Goal: Share content: Share content

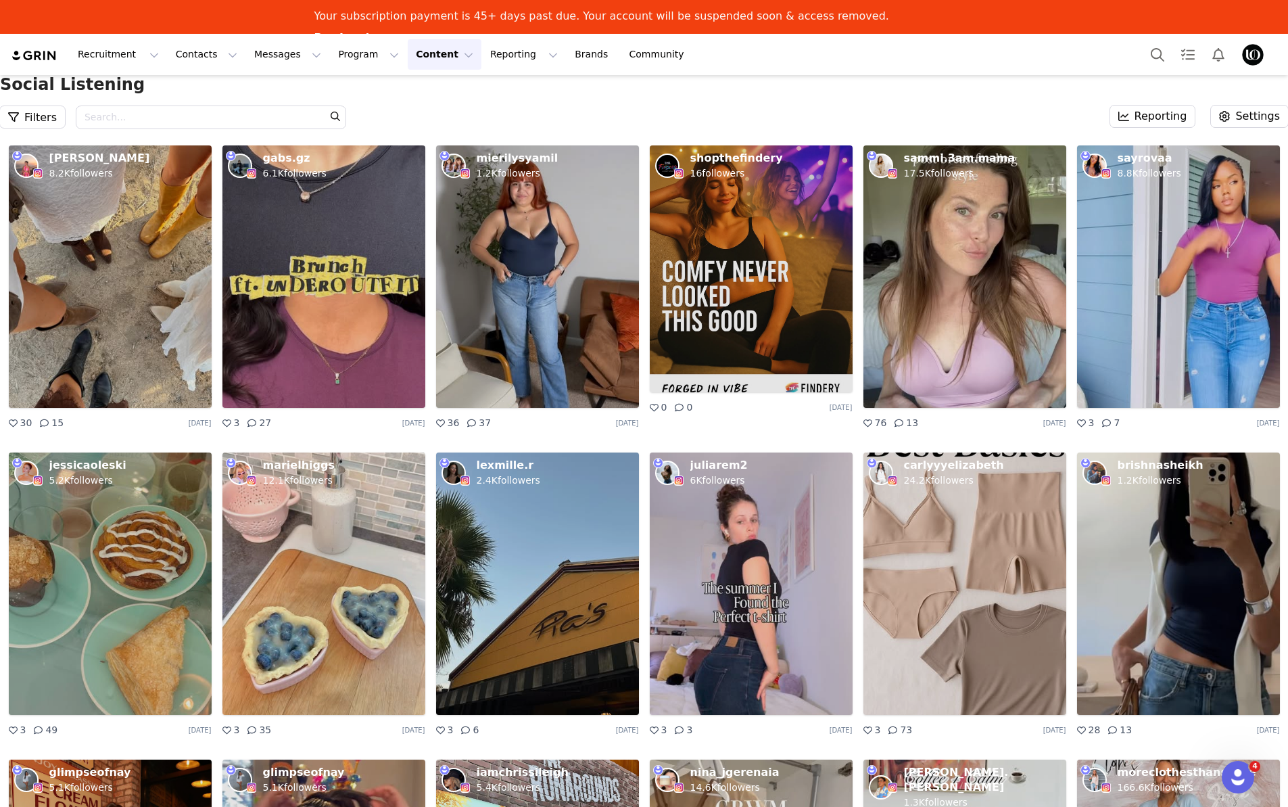
scroll to position [2724, 0]
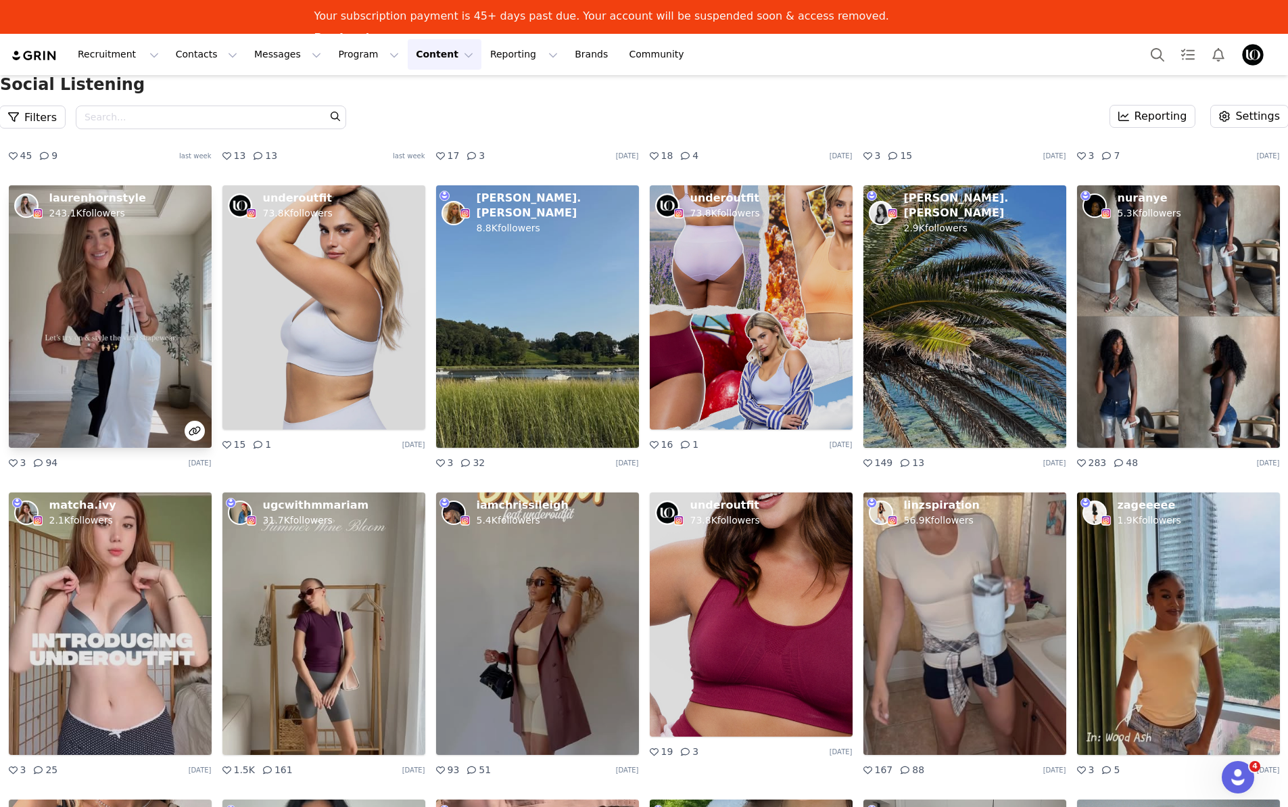
click at [111, 312] on img at bounding box center [110, 316] width 203 height 262
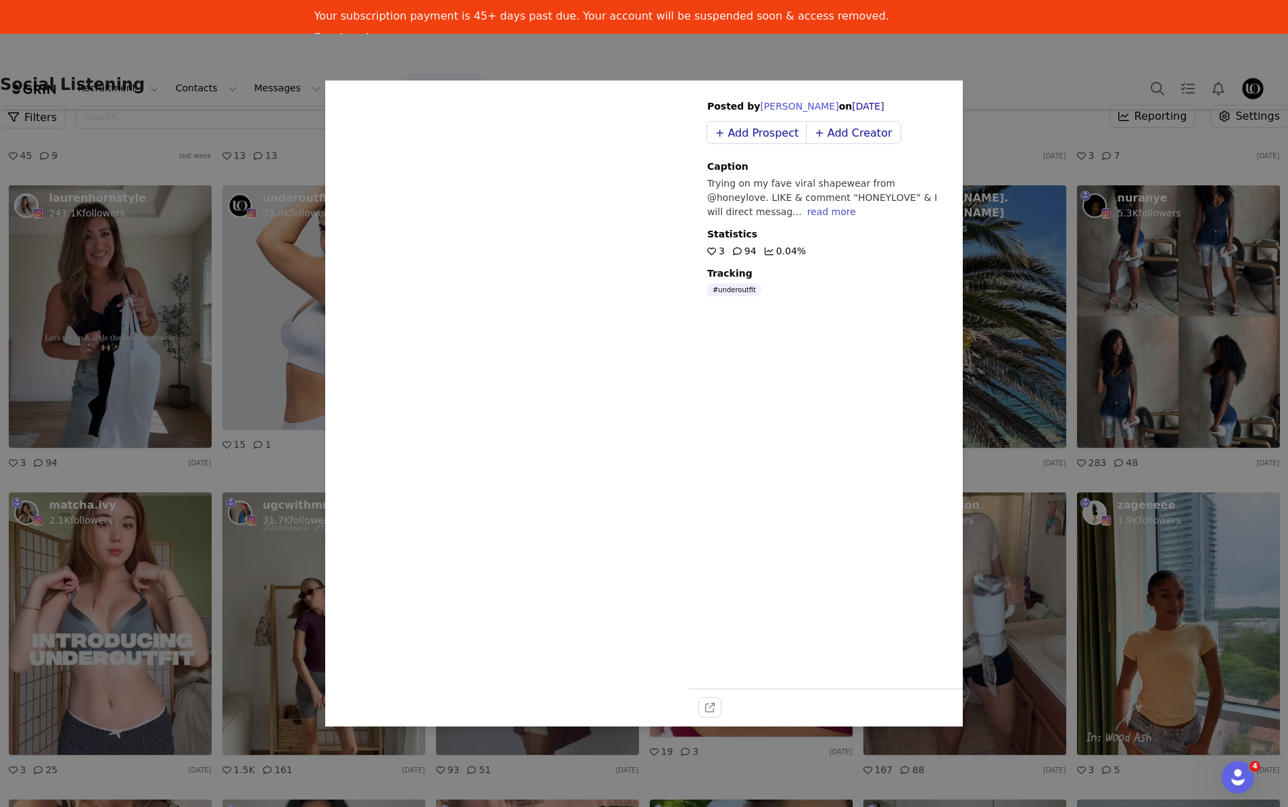
click at [514, 384] on icon at bounding box center [509, 392] width 30 height 36
click at [808, 215] on div "read more" at bounding box center [832, 211] width 49 height 11
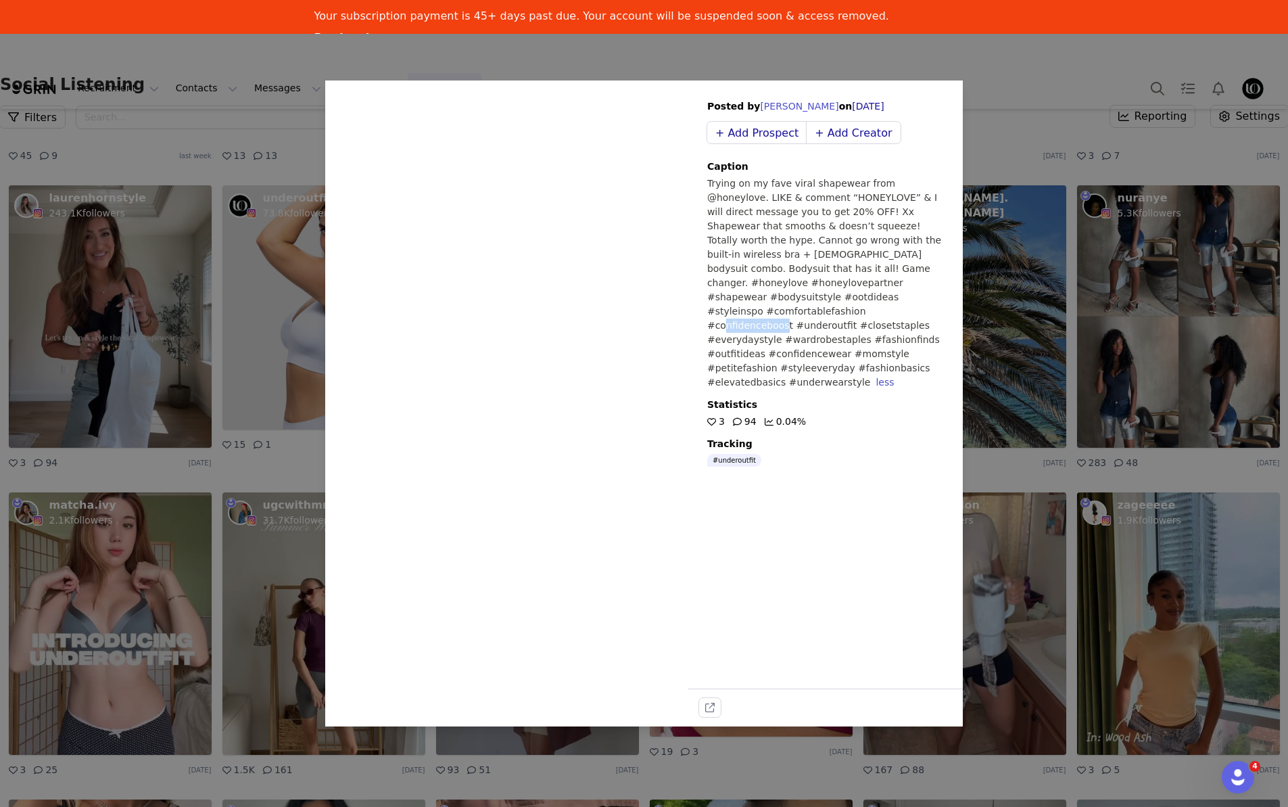
drag, startPoint x: 883, startPoint y: 300, endPoint x: 940, endPoint y: 298, distance: 56.8
click at [940, 298] on p "Trying on my fave viral shapewear from @honeylove. LIKE & comment “HONEYLOVE” &…" at bounding box center [825, 283] width 237 height 213
click at [994, 67] on div "Sorry, your browser does not support videos. Posted by [PERSON_NAME] on [DATE] …" at bounding box center [644, 403] width 1288 height 807
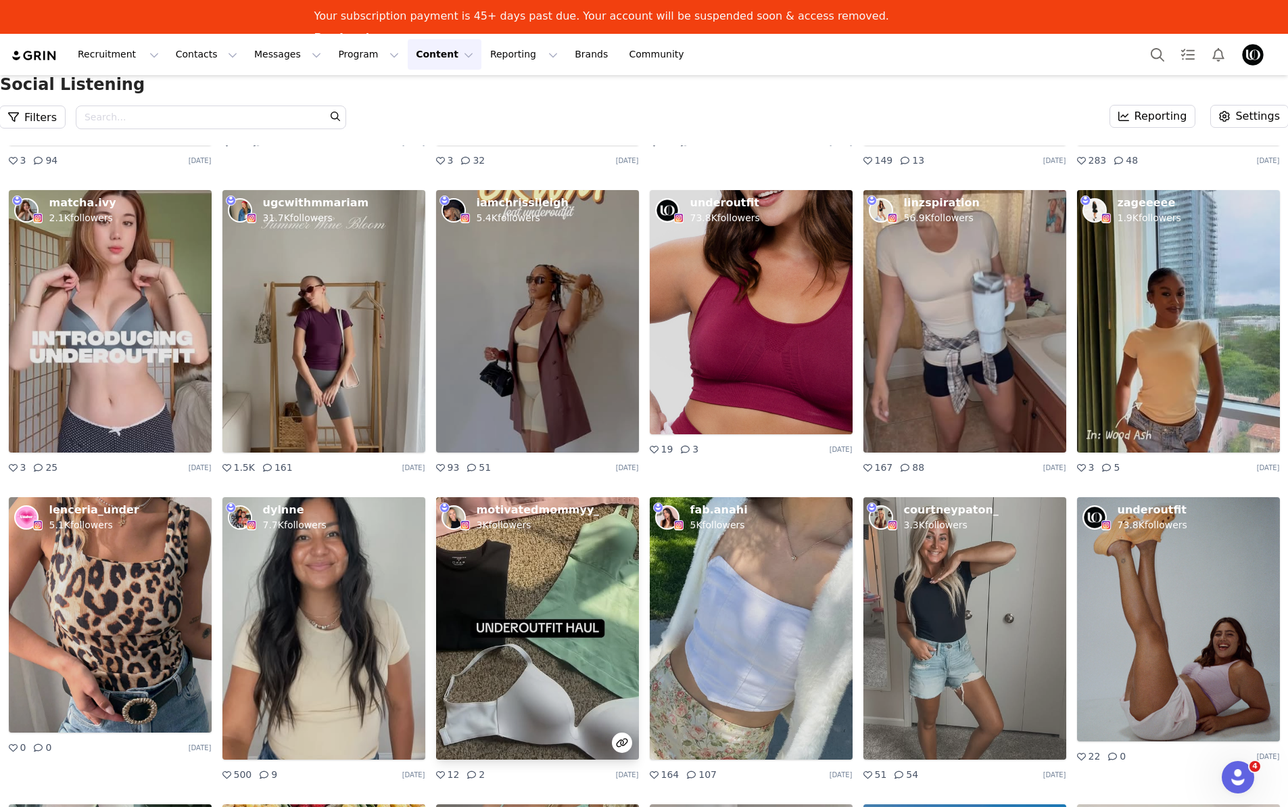
scroll to position [3036, 0]
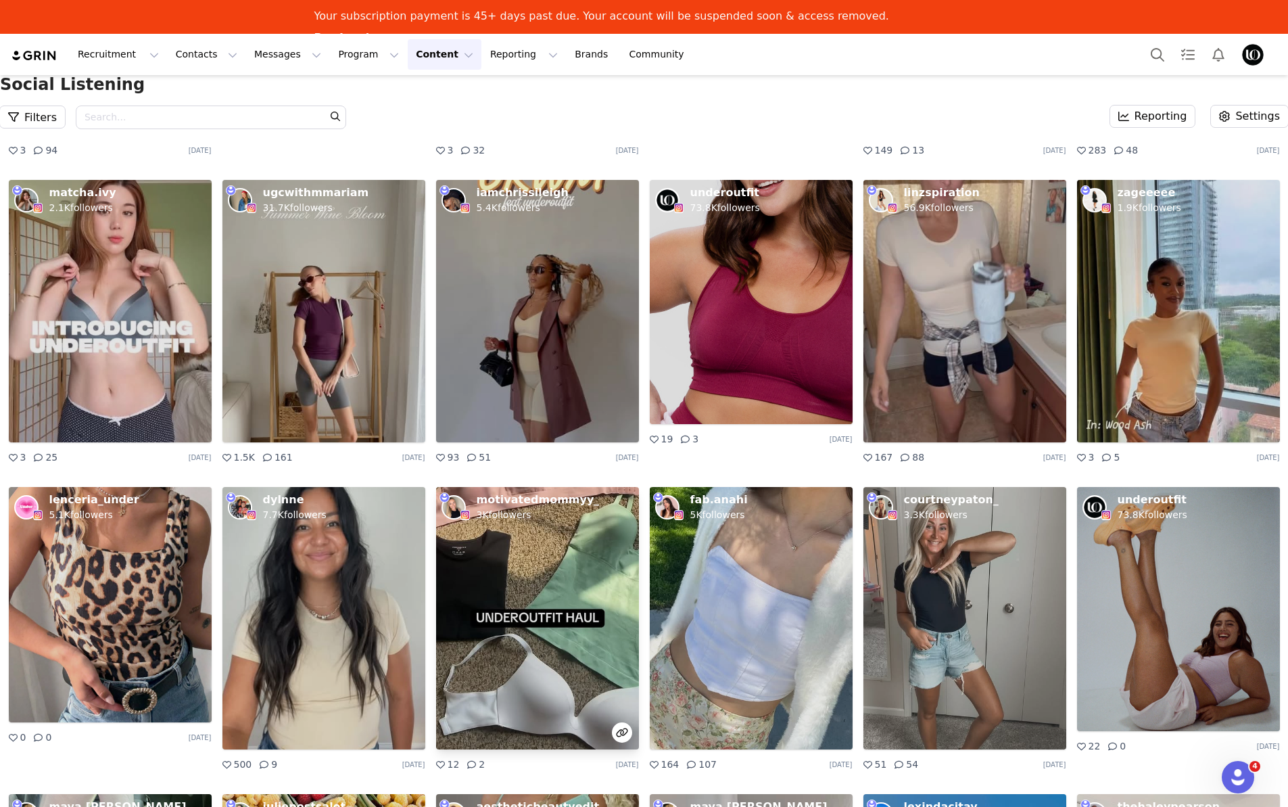
click at [557, 620] on img at bounding box center [537, 618] width 203 height 262
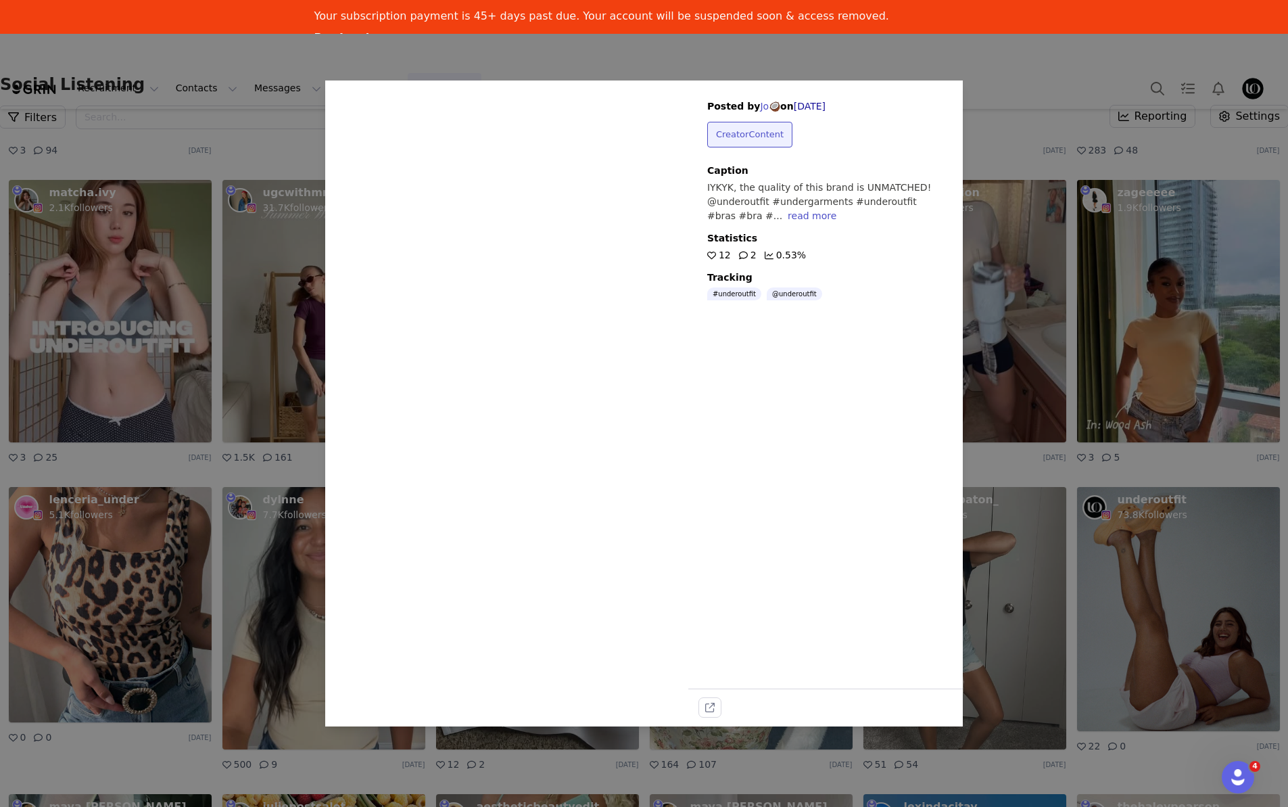
click at [501, 390] on icon at bounding box center [509, 391] width 41 height 41
click at [1022, 96] on div "Sorry, your browser does not support videos. Posted by Jo🥥 on [DATE] Creator Co…" at bounding box center [644, 403] width 1288 height 807
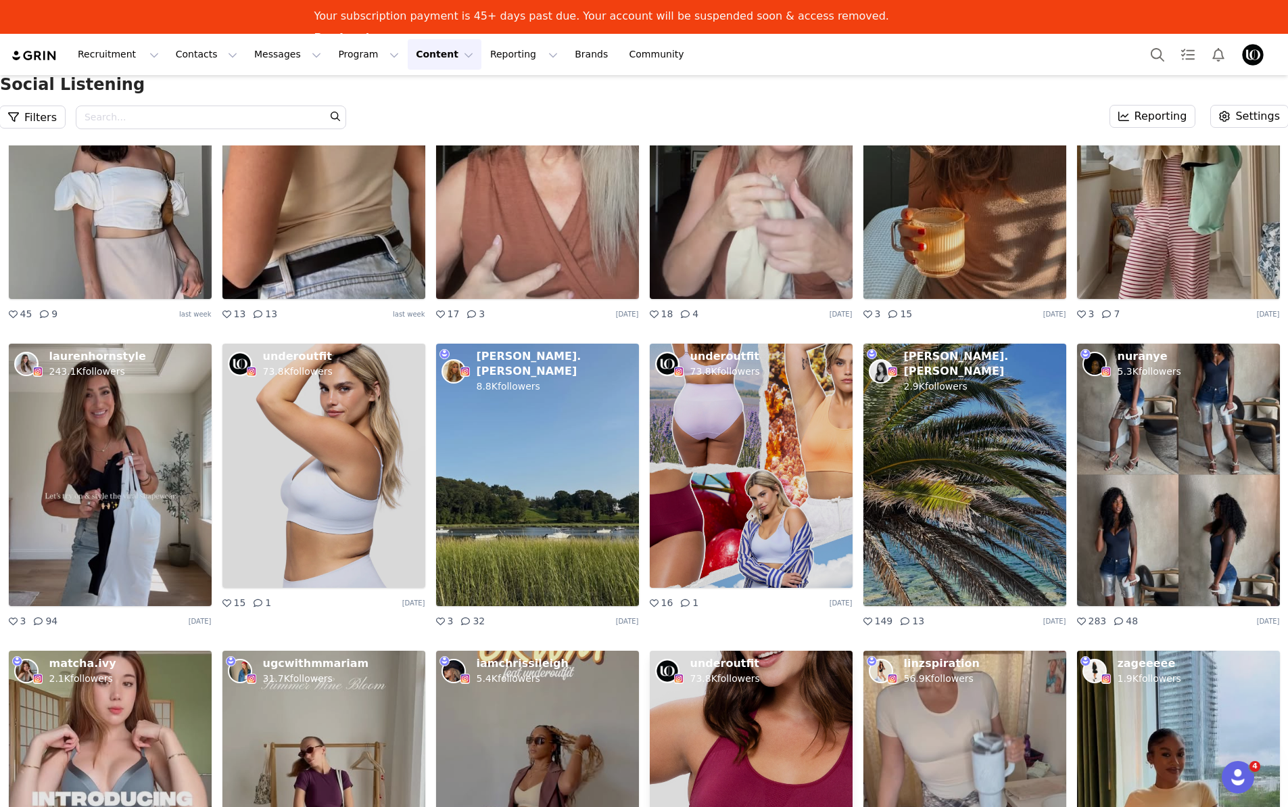
scroll to position [2559, 0]
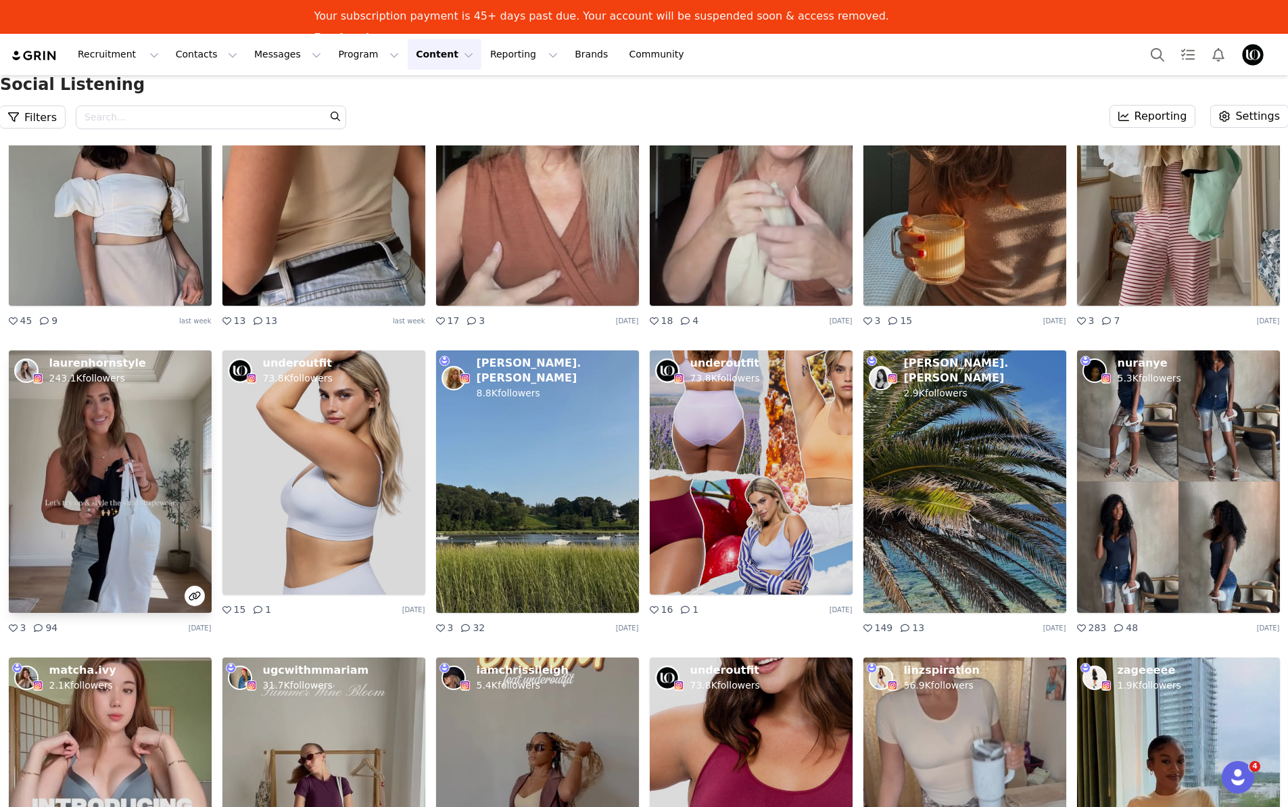
click at [129, 479] on img at bounding box center [110, 481] width 203 height 262
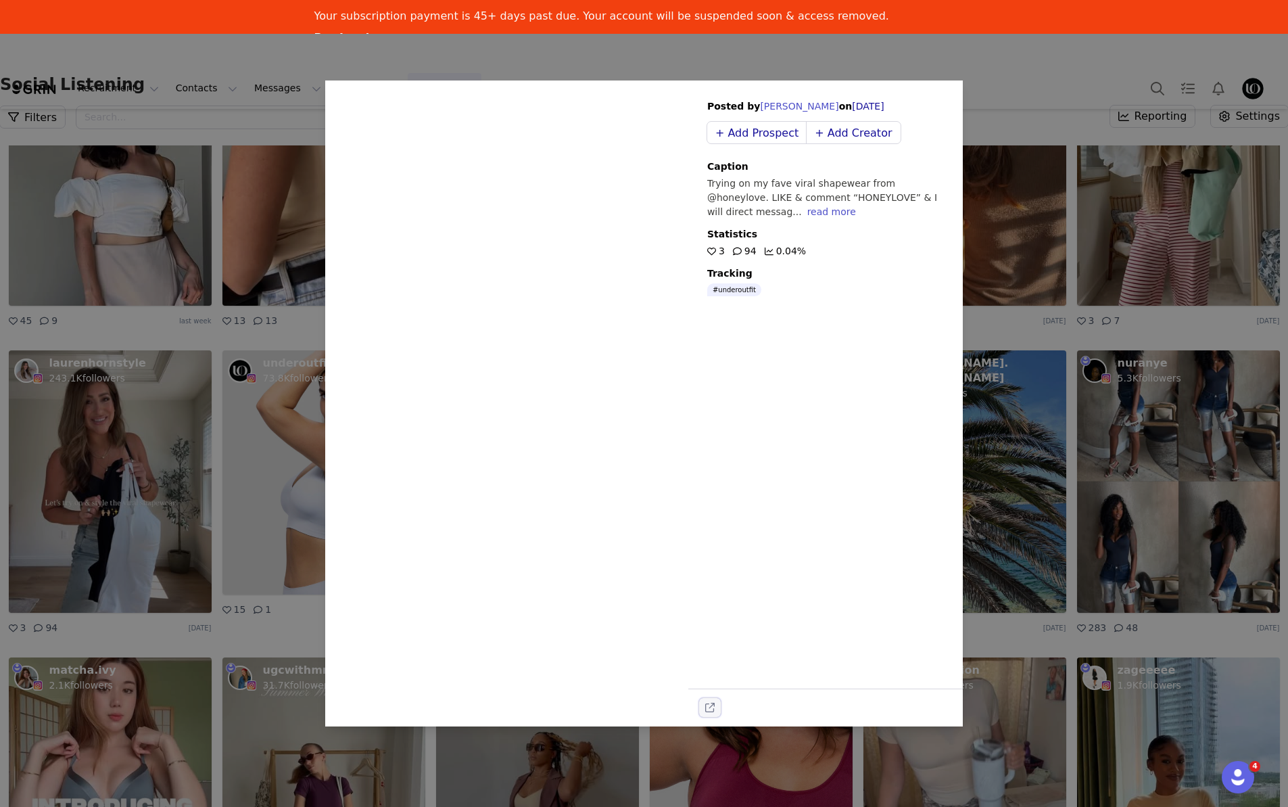
click at [710, 707] on icon "external-link" at bounding box center [709, 707] width 9 height 9
